Goal: Task Accomplishment & Management: Manage account settings

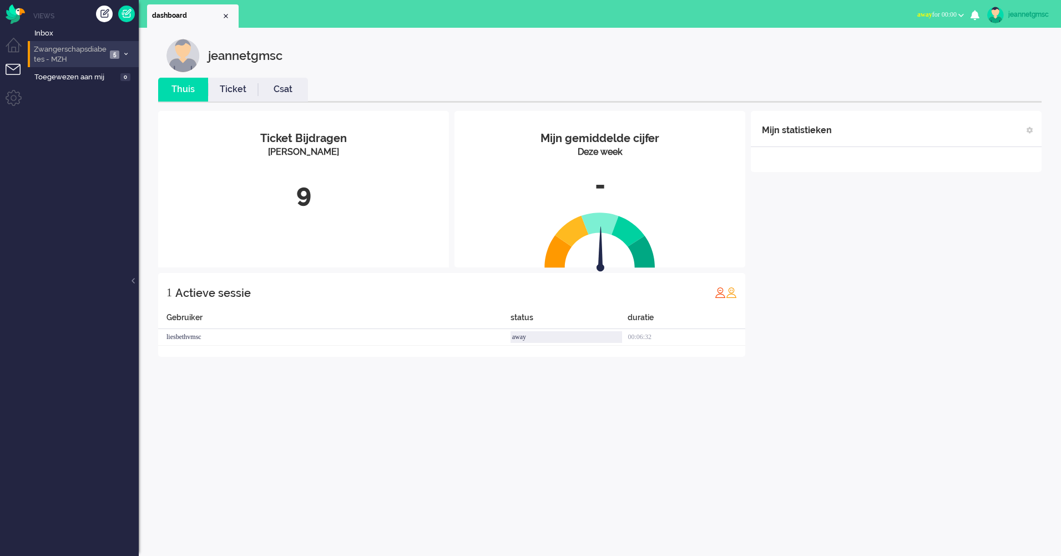
click at [106, 41] on li "Zwangerschapsdiabetes - MZH 5" at bounding box center [83, 54] width 111 height 26
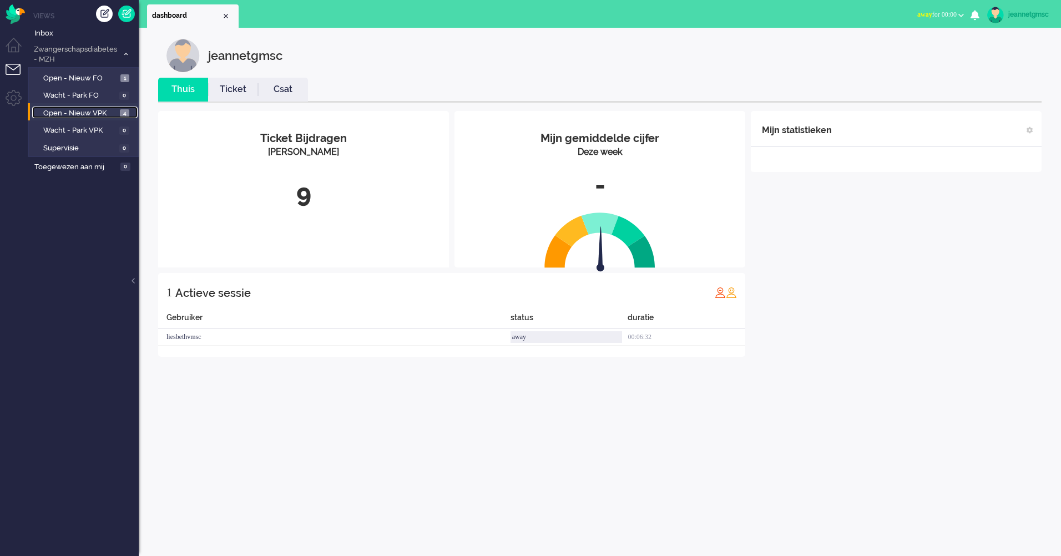
click at [97, 112] on span "Open - Nieuw VPK" at bounding box center [80, 113] width 74 height 11
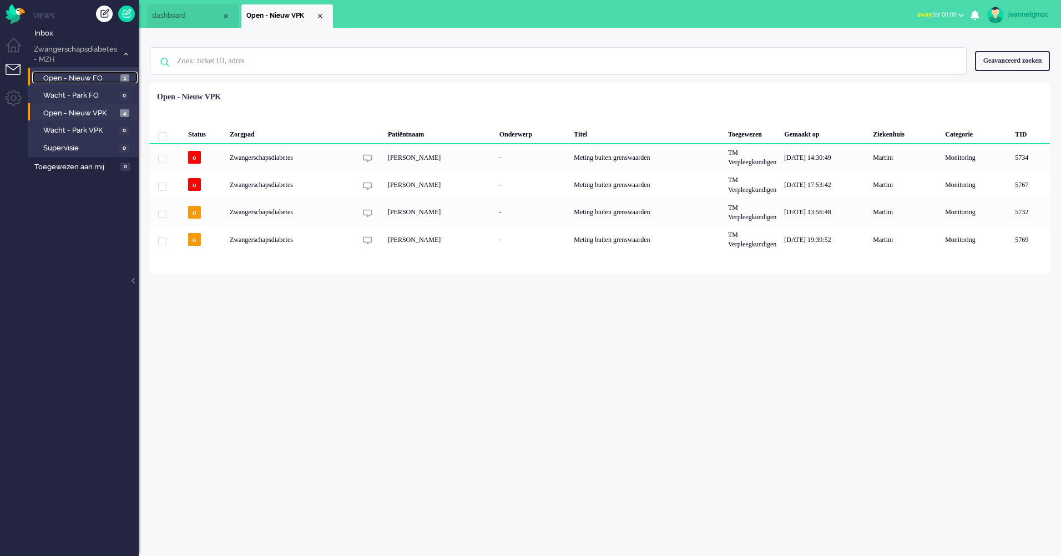
click at [89, 78] on span "Open - Nieuw FO" at bounding box center [80, 78] width 74 height 11
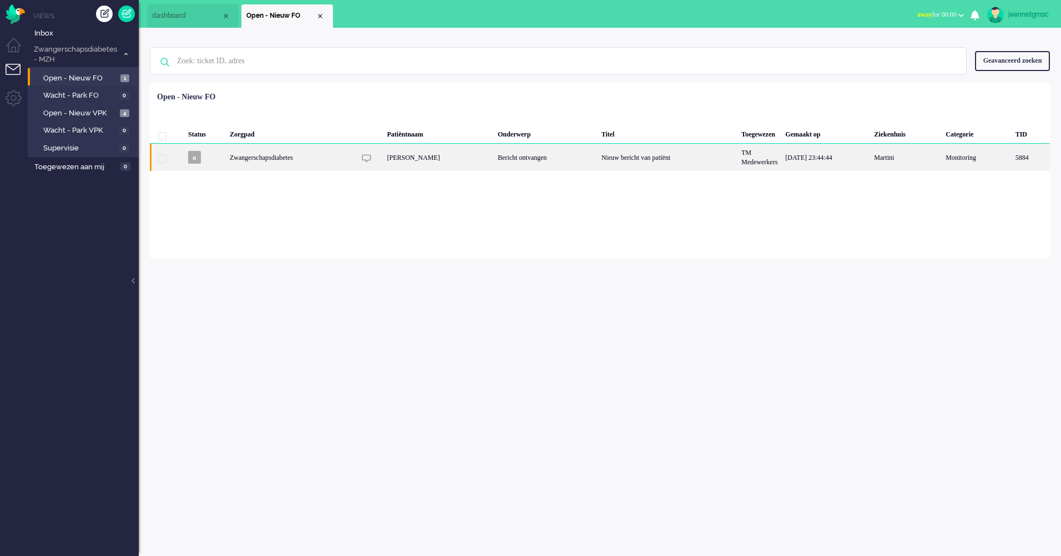
click at [504, 159] on div "Bericht ontvangen" at bounding box center [546, 157] width 104 height 27
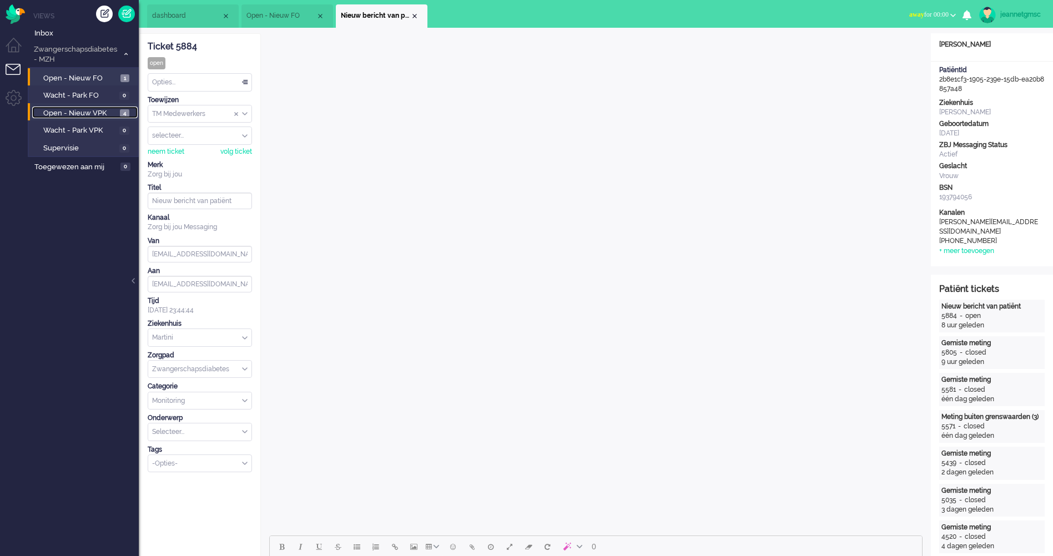
click at [79, 109] on span "Open - Nieuw VPK" at bounding box center [80, 113] width 74 height 11
